Goal: Task Accomplishment & Management: Use online tool/utility

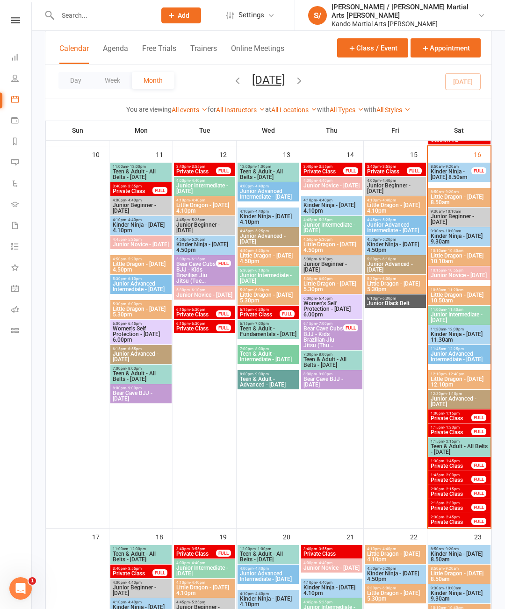
scroll to position [794, 0]
click at [72, 76] on button "Day" at bounding box center [75, 80] width 35 height 17
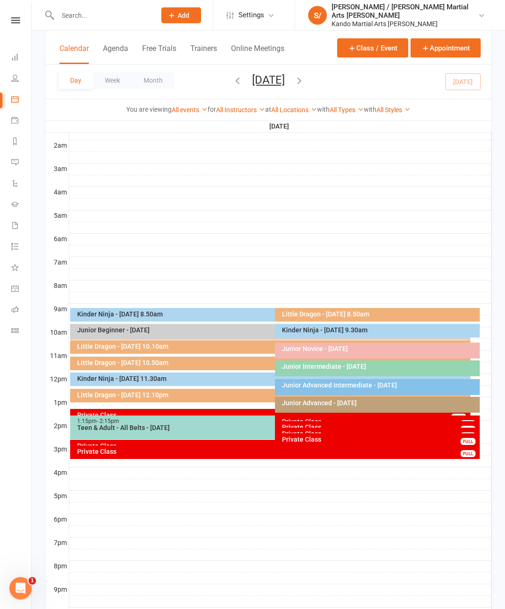
scroll to position [99, 0]
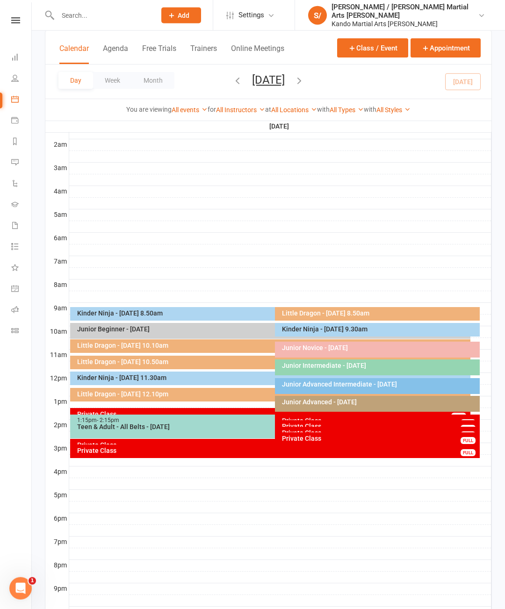
click at [228, 310] on div "Kinder Ninja - [DATE] 8.50am" at bounding box center [273, 313] width 392 height 7
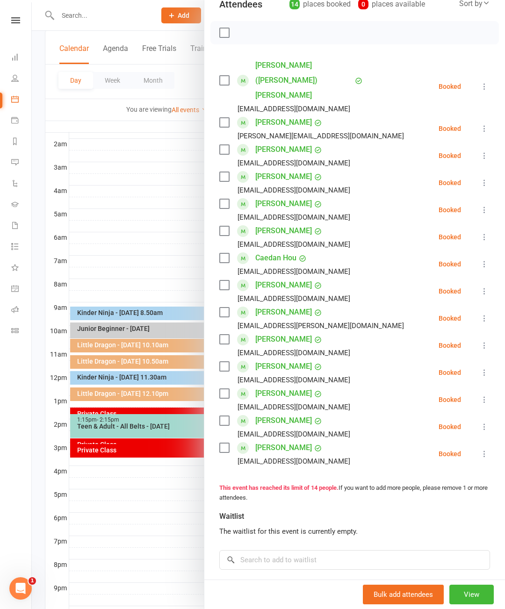
scroll to position [116, 0]
click at [129, 159] on div at bounding box center [268, 304] width 473 height 609
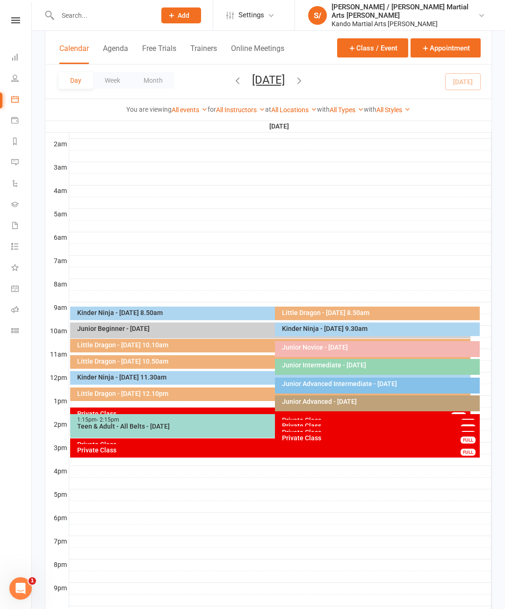
click at [342, 326] on div "Kinder Ninja - [DATE] 9.30am" at bounding box center [379, 328] width 196 height 7
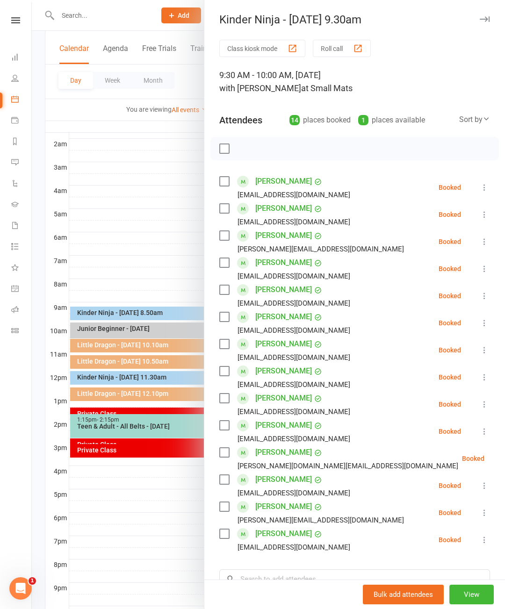
click at [276, 228] on link "[PERSON_NAME]" at bounding box center [283, 235] width 57 height 15
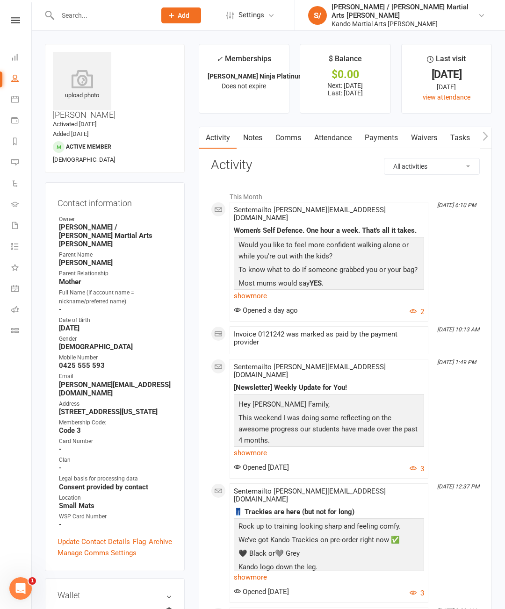
click at [17, 98] on icon at bounding box center [14, 98] width 7 height 7
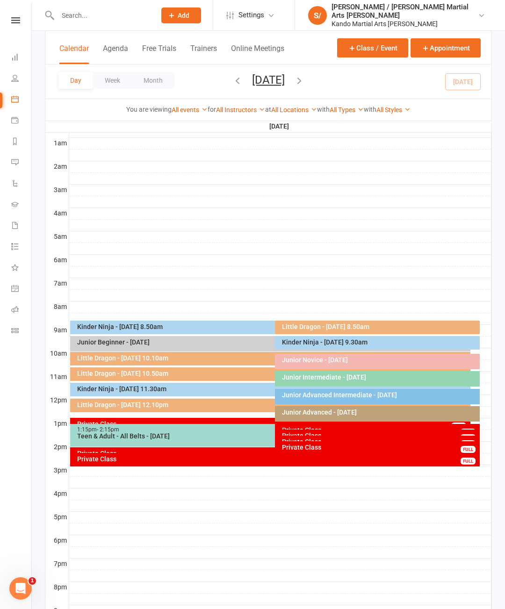
scroll to position [75, 0]
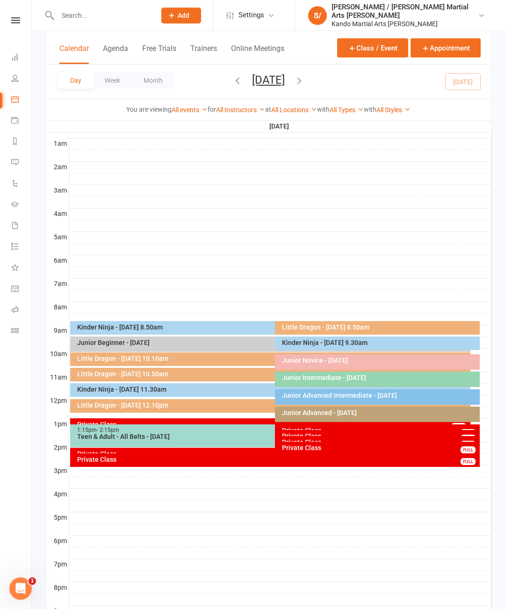
click at [325, 347] on div "Kinder Ninja - [DATE] 9.30am" at bounding box center [377, 344] width 205 height 14
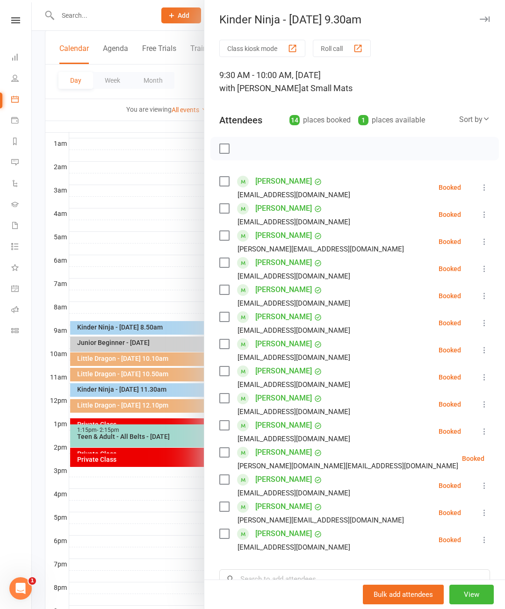
click at [275, 261] on link "[PERSON_NAME]" at bounding box center [283, 262] width 57 height 15
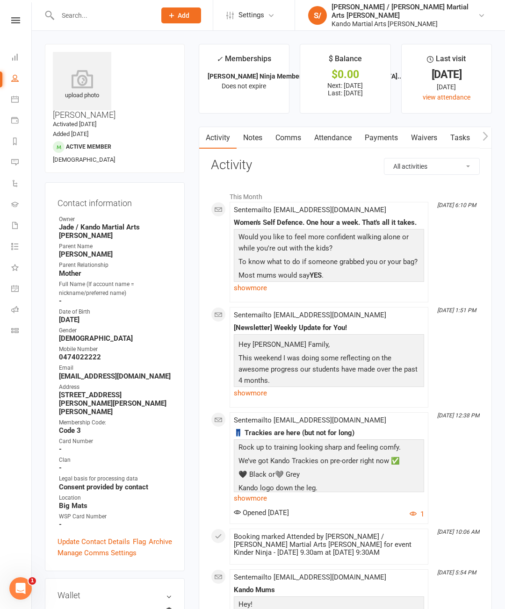
click at [12, 102] on icon at bounding box center [14, 98] width 7 height 7
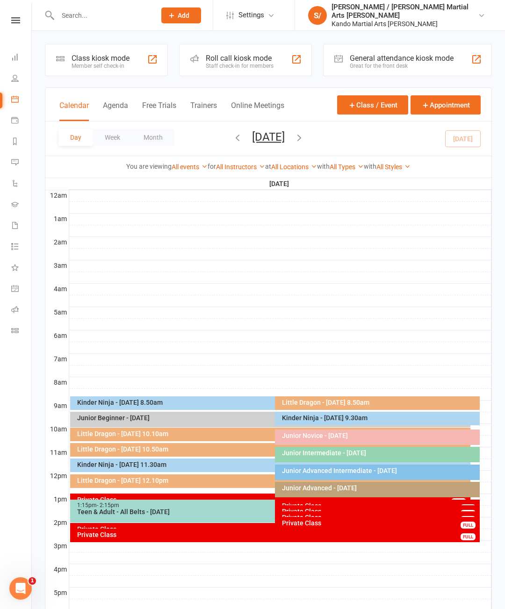
click at [176, 396] on div "Kinder Ninja - [DATE] 8.50am FULL" at bounding box center [270, 403] width 401 height 14
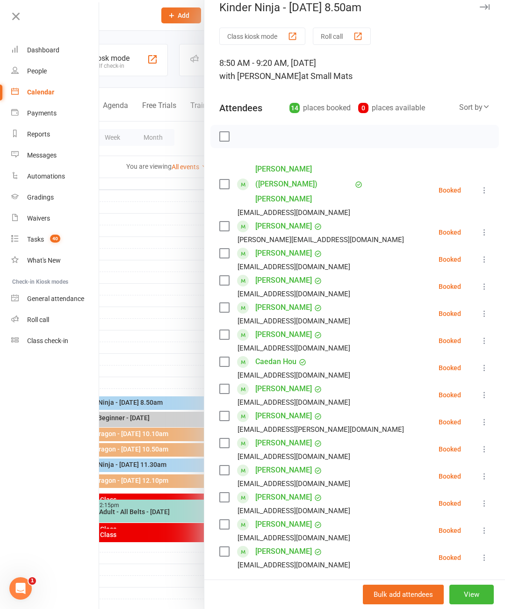
scroll to position [13, 0]
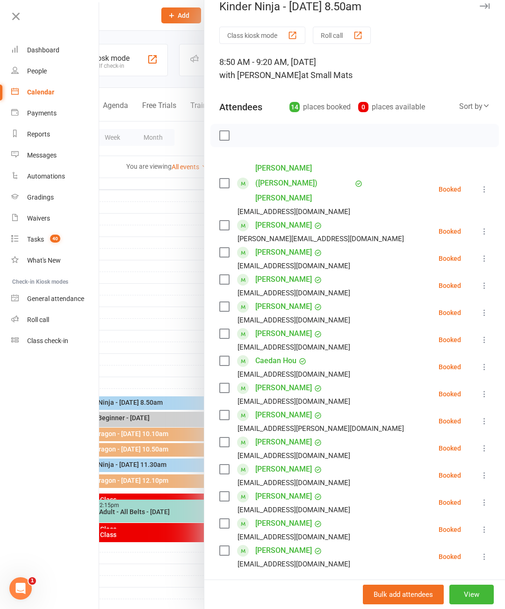
click at [483, 471] on icon at bounding box center [484, 475] width 9 height 9
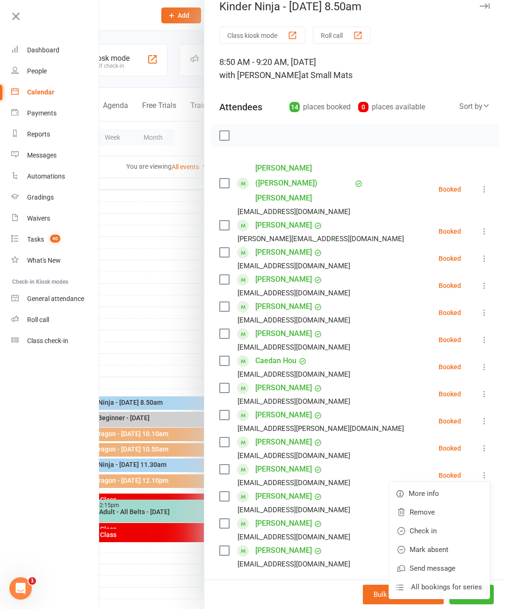
click at [437, 522] on link "Check in" at bounding box center [439, 531] width 101 height 19
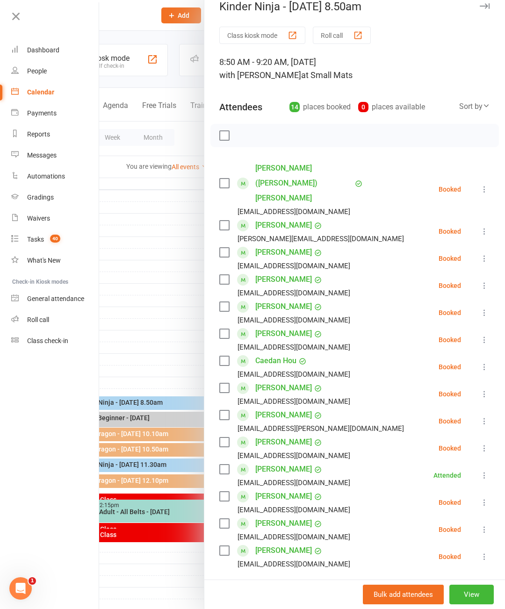
click at [485, 389] on icon at bounding box center [484, 393] width 9 height 9
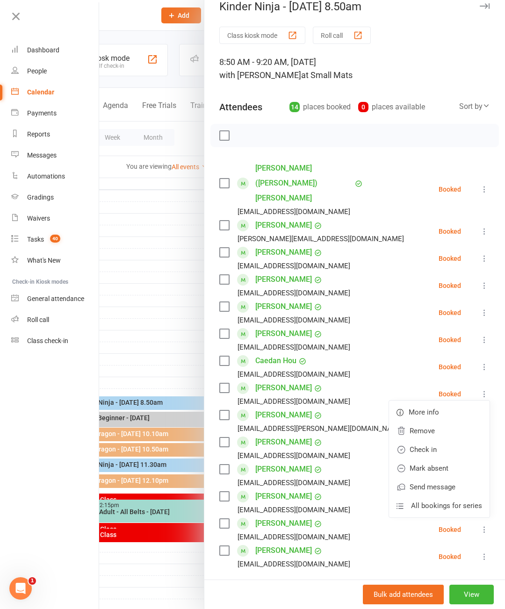
click at [441, 440] on link "Check in" at bounding box center [439, 449] width 101 height 19
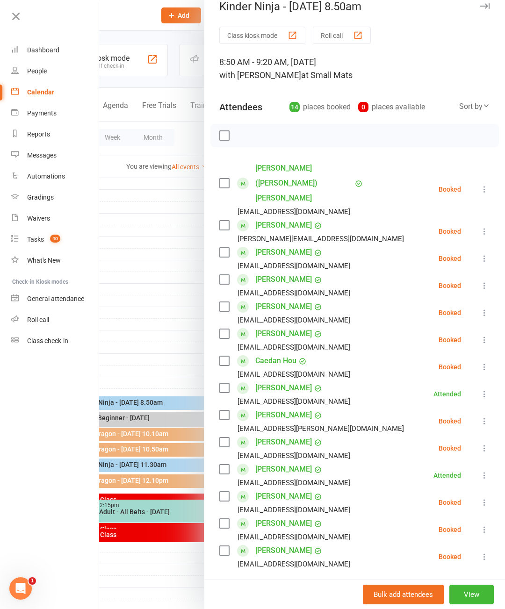
click at [481, 109] on div "Sort by" at bounding box center [474, 107] width 31 height 12
click at [455, 147] on link "First name" at bounding box center [443, 145] width 93 height 19
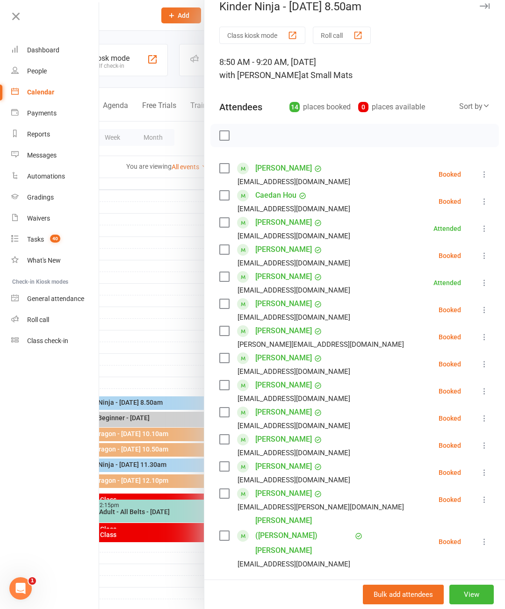
click at [487, 537] on icon at bounding box center [484, 541] width 9 height 9
click at [442, 588] on link "Check in" at bounding box center [439, 597] width 101 height 19
click at [482, 175] on icon at bounding box center [484, 174] width 9 height 9
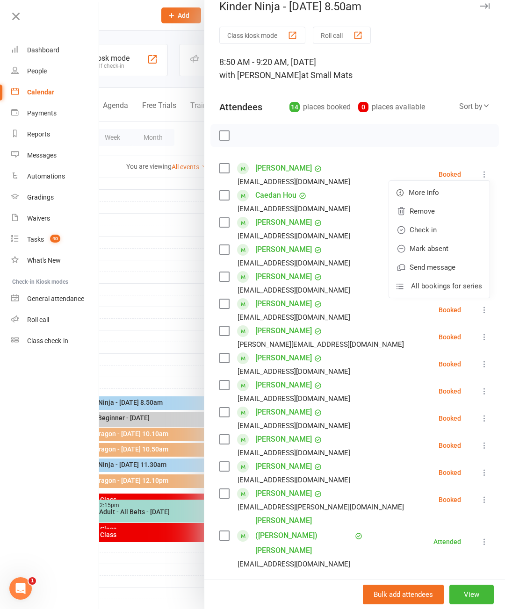
click at [446, 230] on link "Check in" at bounding box center [439, 230] width 101 height 19
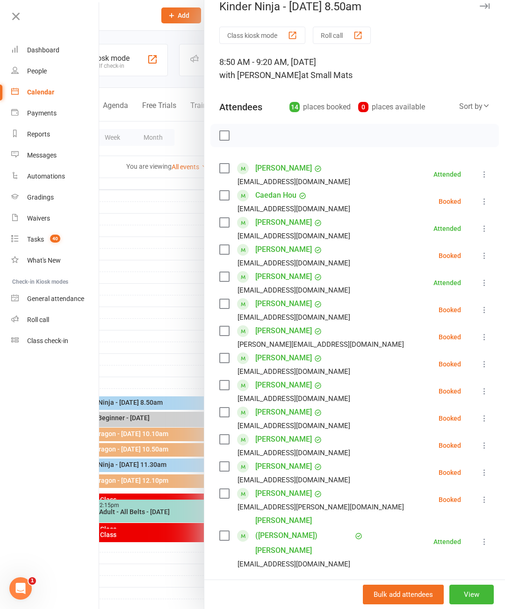
click at [484, 389] on icon at bounding box center [484, 391] width 9 height 9
click at [443, 448] on link "Check in" at bounding box center [439, 447] width 101 height 19
click at [487, 471] on icon at bounding box center [484, 472] width 9 height 9
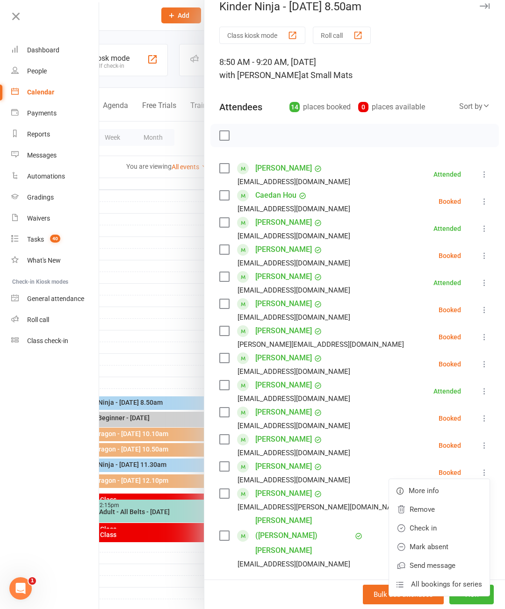
click at [433, 527] on link "Check in" at bounding box center [439, 528] width 101 height 19
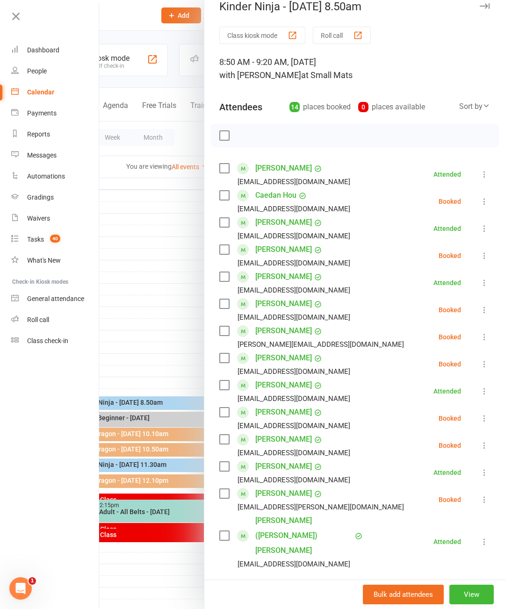
click at [484, 304] on button at bounding box center [484, 309] width 11 height 11
click at [433, 367] on link "Check in" at bounding box center [439, 365] width 101 height 19
click at [487, 339] on icon at bounding box center [484, 336] width 9 height 9
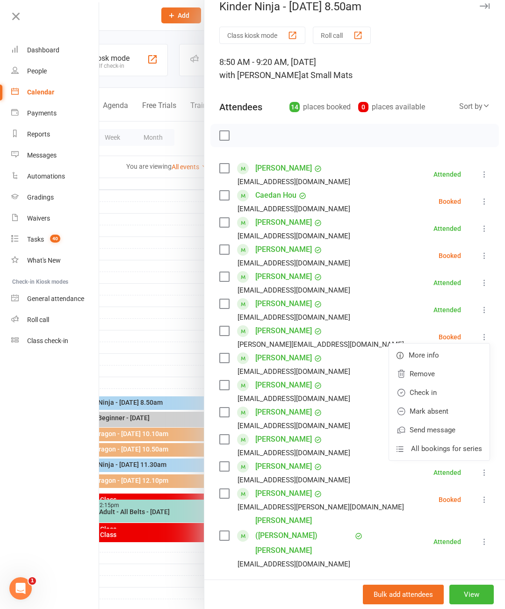
click at [434, 393] on link "Check in" at bounding box center [439, 392] width 101 height 19
